Goal: Transaction & Acquisition: Subscribe to service/newsletter

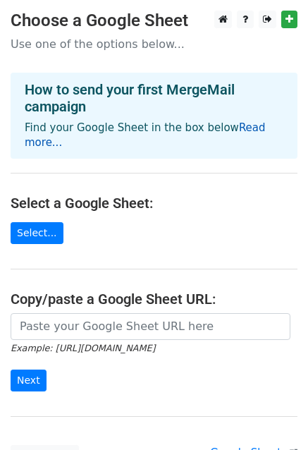
click at [243, 132] on link "Read more..." at bounding box center [145, 135] width 241 height 28
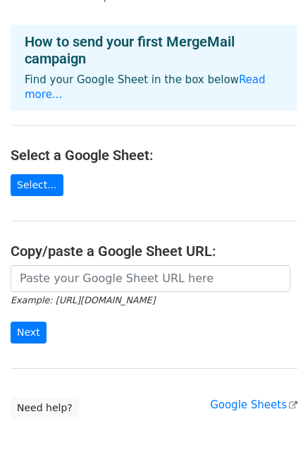
scroll to position [71, 0]
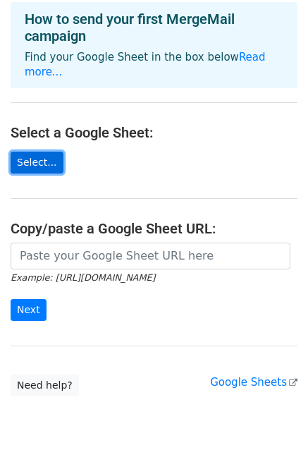
click at [36, 152] on link "Select..." at bounding box center [37, 163] width 53 height 22
click at [35, 152] on link "Select..." at bounding box center [37, 163] width 53 height 22
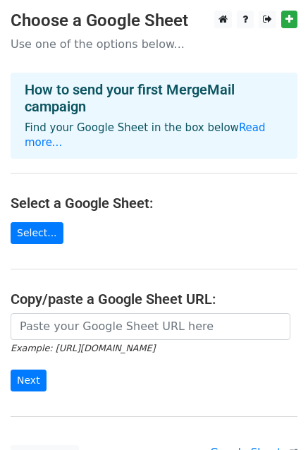
scroll to position [71, 0]
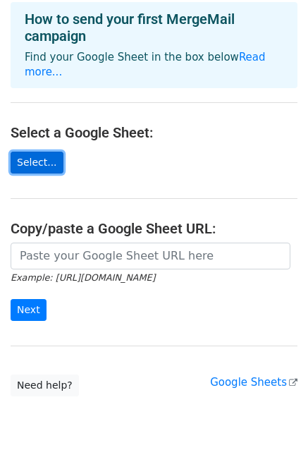
click at [38, 152] on link "Select..." at bounding box center [37, 163] width 53 height 22
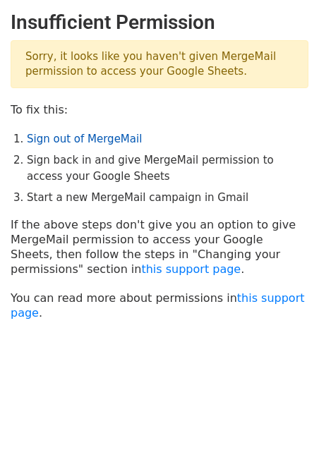
click at [102, 140] on link "Sign out of MergeMail" at bounding box center [84, 139] width 115 height 13
click at [86, 143] on link "Sign out of MergeMail" at bounding box center [84, 139] width 115 height 13
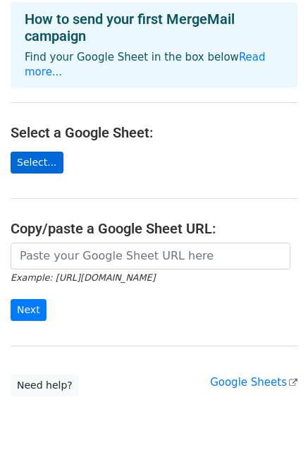
scroll to position [113, 0]
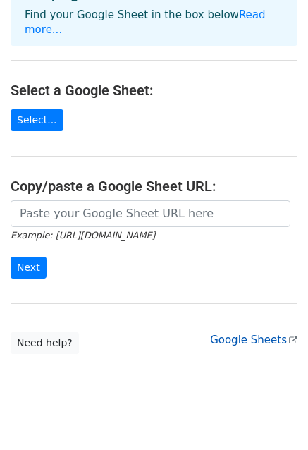
click at [244, 334] on link "Google Sheets" at bounding box center [253, 340] width 87 height 13
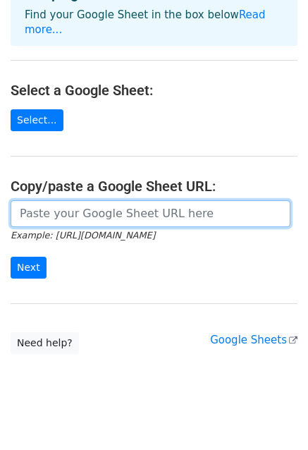
click at [128, 200] on input "url" at bounding box center [151, 213] width 280 height 27
paste input "[URL][DOMAIN_NAME]"
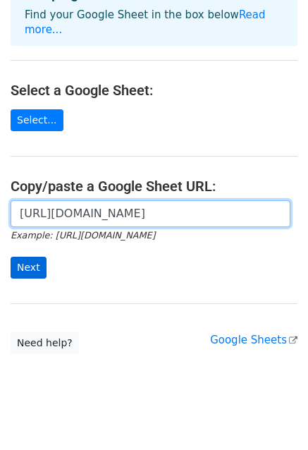
type input "[URL][DOMAIN_NAME]"
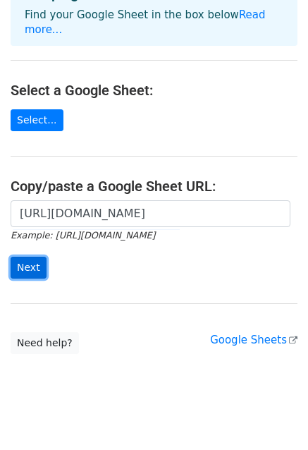
click at [35, 257] on input "Next" at bounding box center [29, 268] width 36 height 22
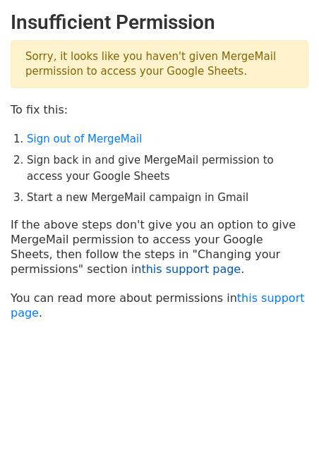
click at [141, 271] on link "this support page" at bounding box center [190, 268] width 99 height 13
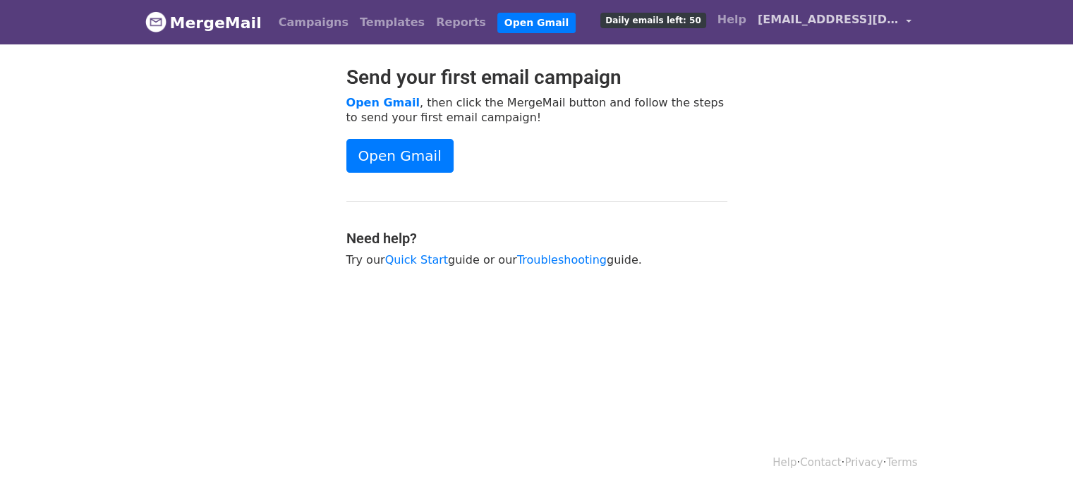
click at [904, 20] on link "maqboolakk@gmail.com" at bounding box center [834, 22] width 165 height 33
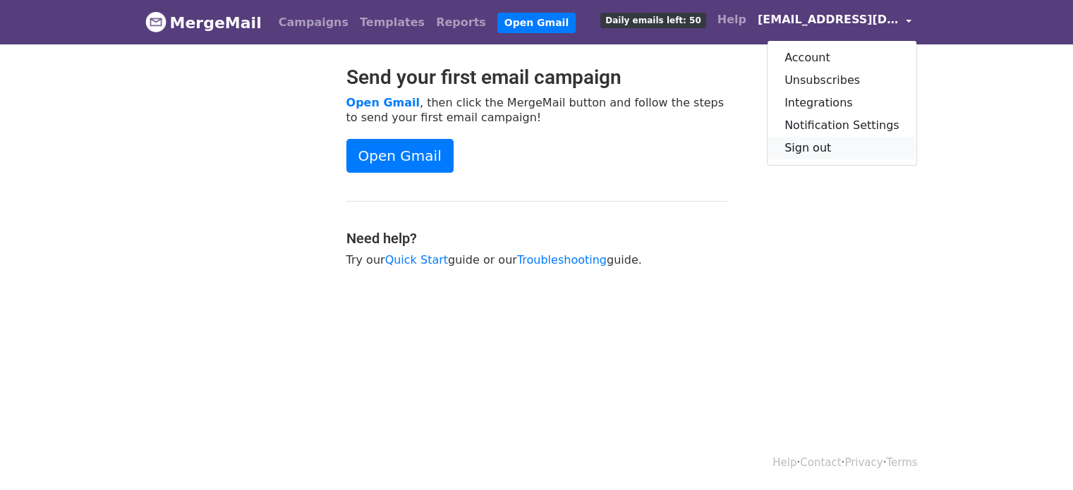
click at [860, 142] on link "Sign out" at bounding box center [841, 148] width 149 height 23
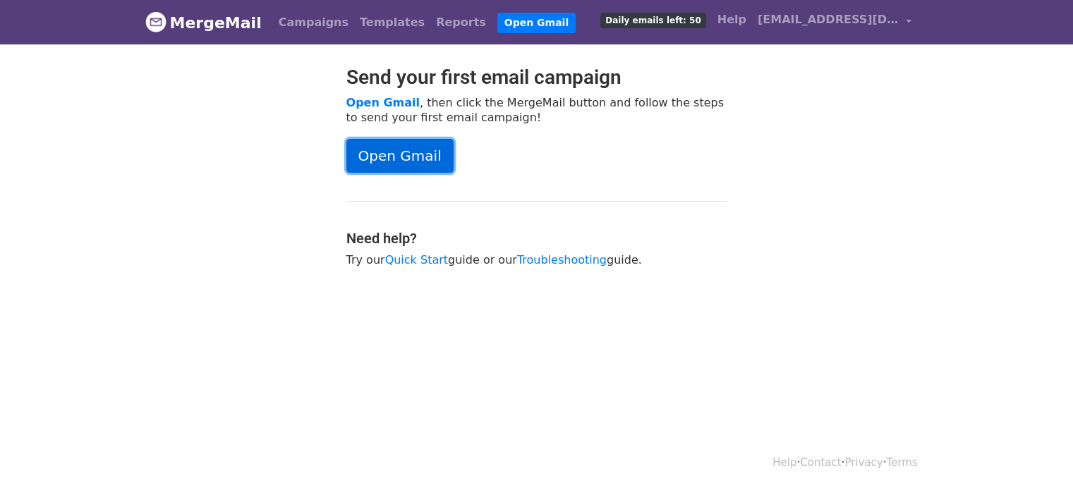
click at [395, 157] on link "Open Gmail" at bounding box center [399, 156] width 107 height 34
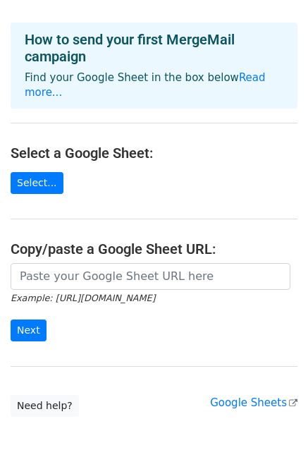
scroll to position [71, 0]
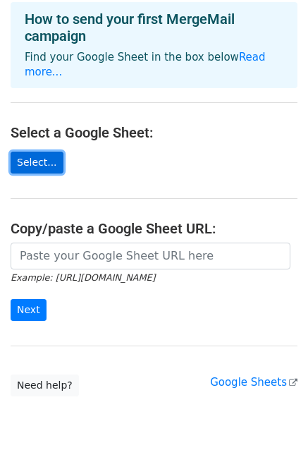
click at [32, 152] on link "Select..." at bounding box center [37, 163] width 53 height 22
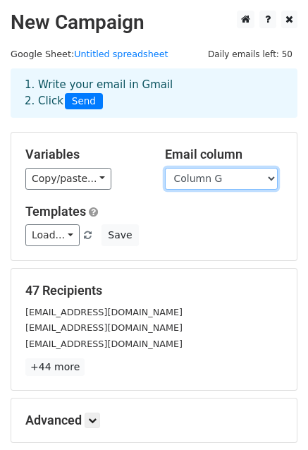
click at [197, 180] on select "Column A Column B Column C Column D Column E Column F Column G" at bounding box center [221, 179] width 113 height 22
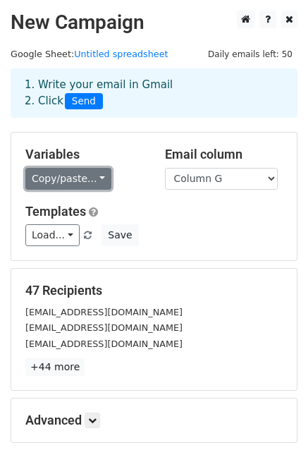
click at [90, 174] on link "Copy/paste..." at bounding box center [68, 179] width 86 height 22
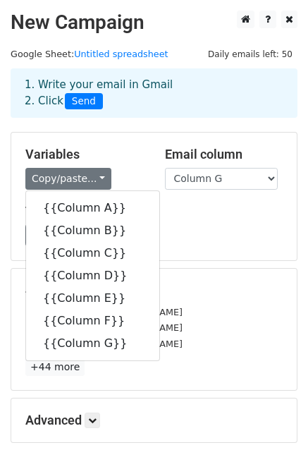
click at [133, 171] on div "Copy/paste... {{Column A}} {{Column B}} {{Column C}} {{Column D}} {{Column E}} …" at bounding box center [84, 179] width 118 height 22
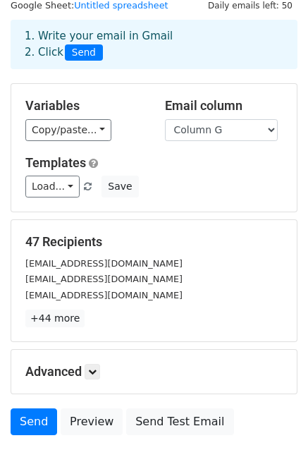
scroll to position [71, 0]
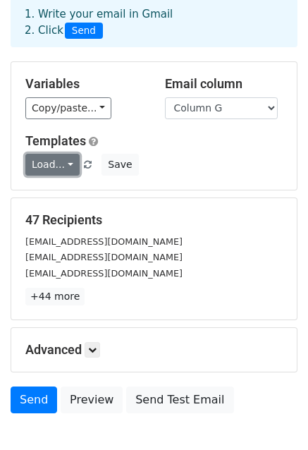
click at [71, 166] on link "Load..." at bounding box center [52, 165] width 54 height 22
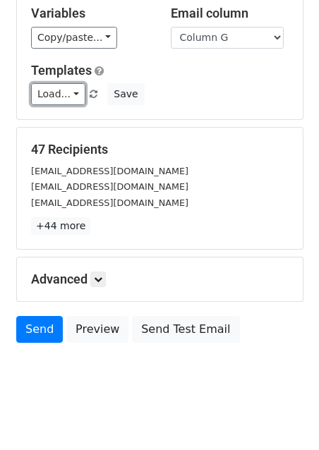
scroll to position [152, 0]
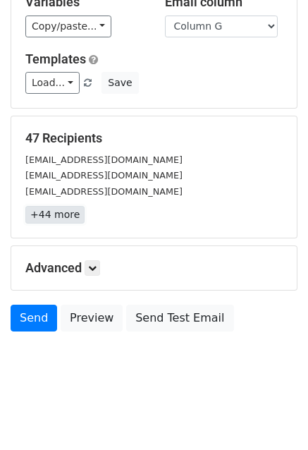
click at [45, 215] on link "+44 more" at bounding box center [54, 215] width 59 height 18
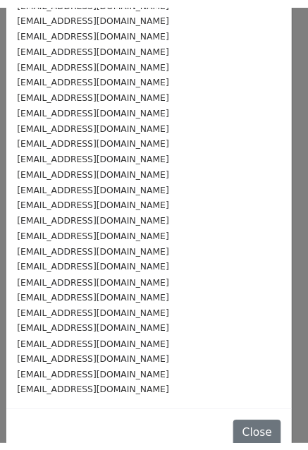
scroll to position [422, 0]
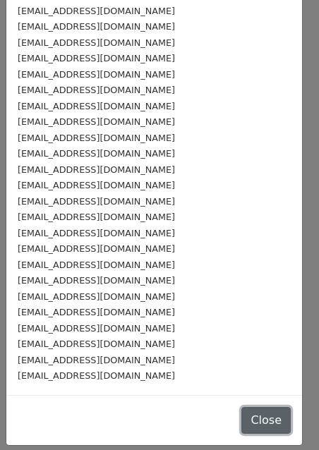
click at [245, 424] on button "Close" at bounding box center [265, 420] width 49 height 27
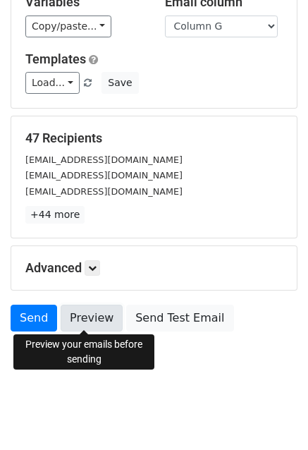
click at [87, 321] on link "Preview" at bounding box center [92, 318] width 62 height 27
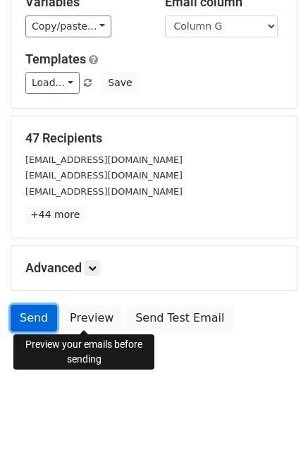
click at [39, 317] on link "Send" at bounding box center [34, 318] width 47 height 27
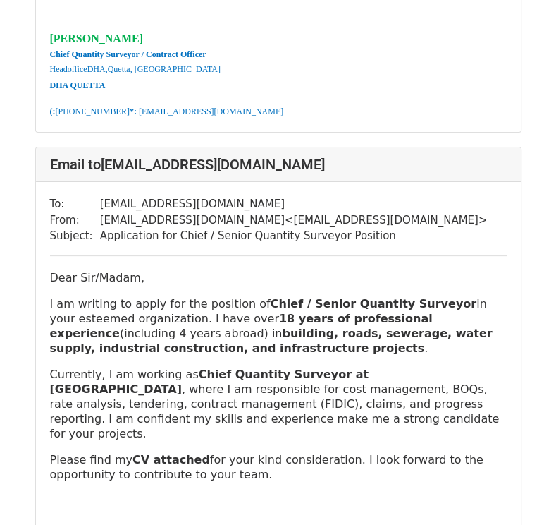
scroll to position [2892, 0]
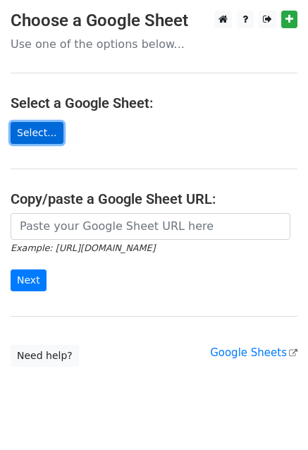
click at [33, 128] on link "Select..." at bounding box center [37, 133] width 53 height 22
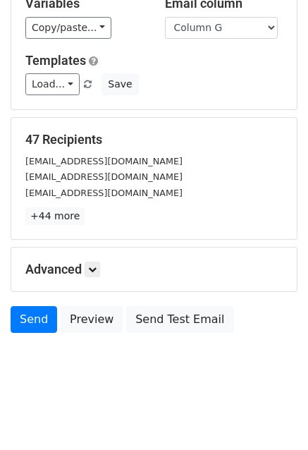
scroll to position [152, 0]
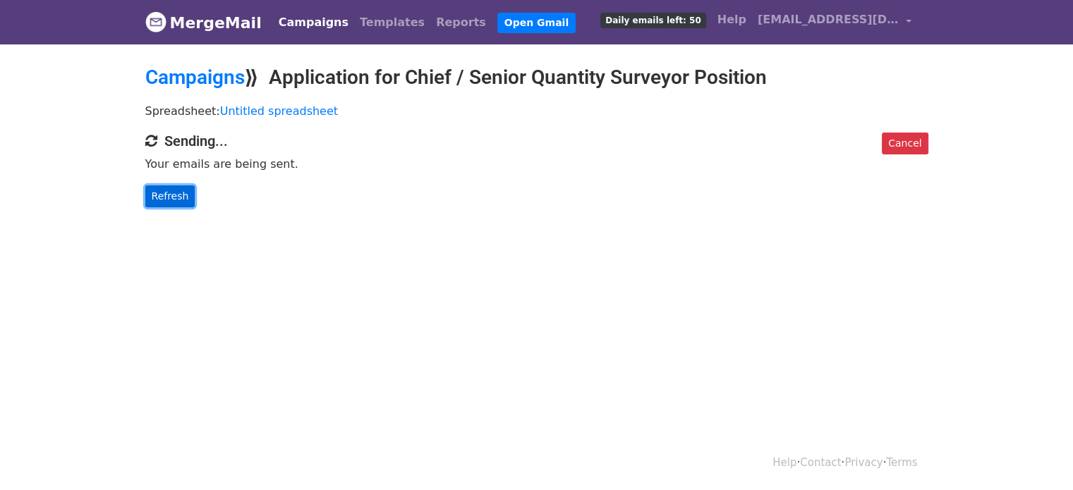
click at [160, 202] on link "Refresh" at bounding box center [170, 196] width 50 height 22
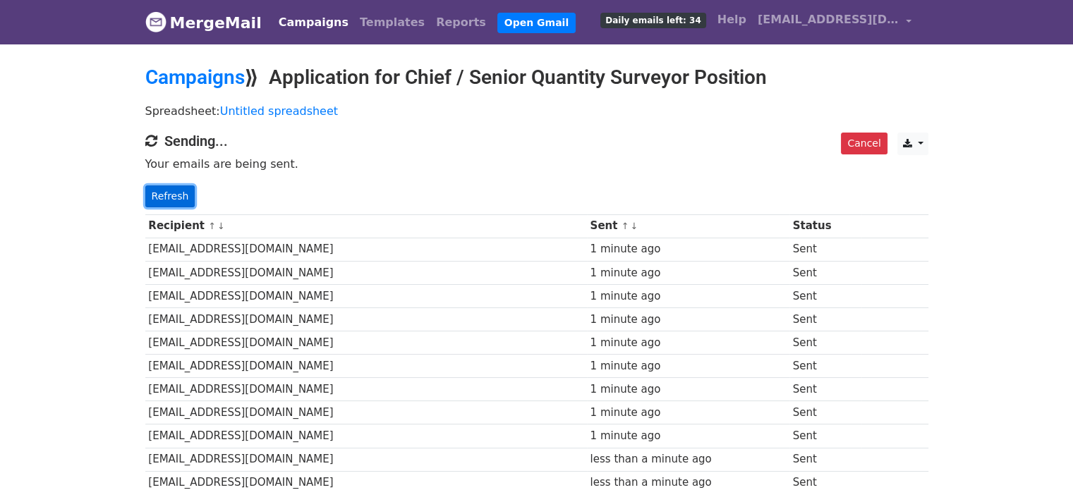
click at [177, 190] on link "Refresh" at bounding box center [170, 196] width 50 height 22
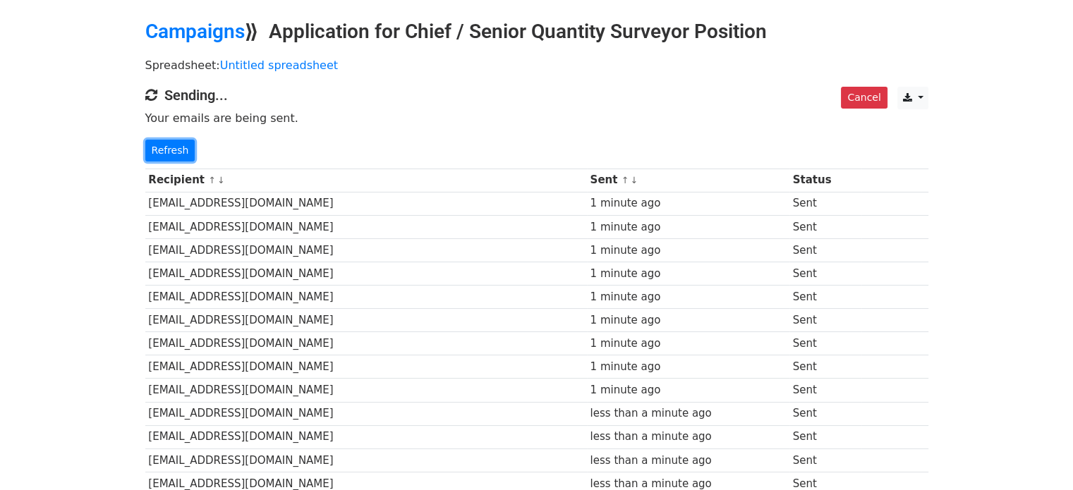
scroll to position [71, 0]
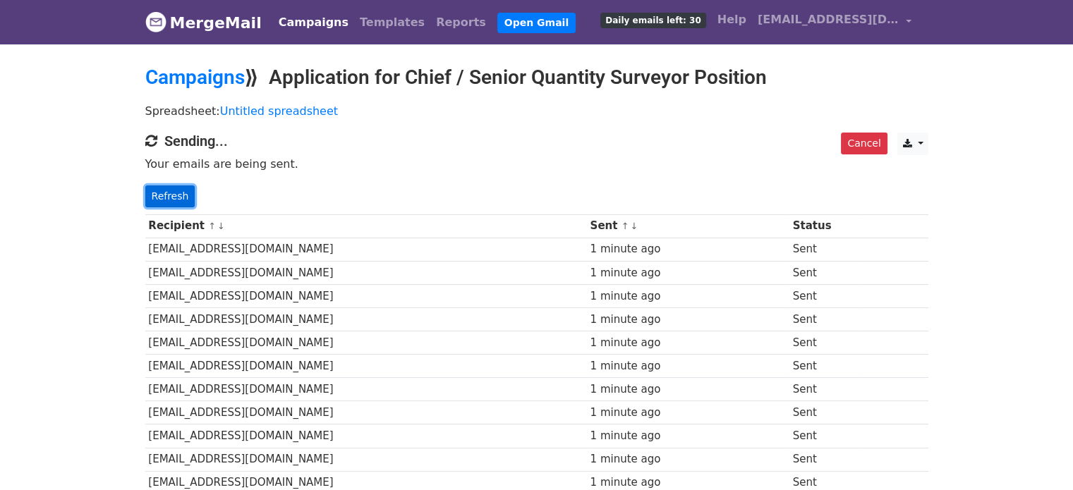
click at [157, 186] on link "Refresh" at bounding box center [170, 196] width 50 height 22
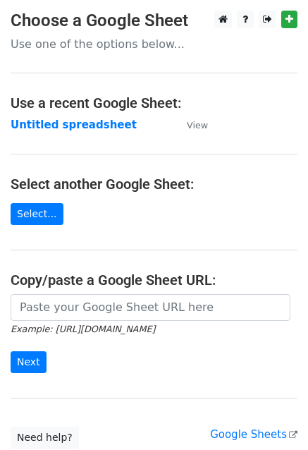
click at [139, 42] on p "Use one of the options below..." at bounding box center [154, 44] width 287 height 15
click at [263, 22] on icon at bounding box center [267, 19] width 9 height 10
